Goal: Use online tool/utility

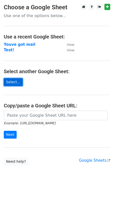
click at [16, 81] on link "Select..." at bounding box center [13, 82] width 19 height 8
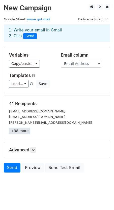
click at [20, 130] on link "+38 more" at bounding box center [19, 131] width 21 height 6
